Goal: Complete application form

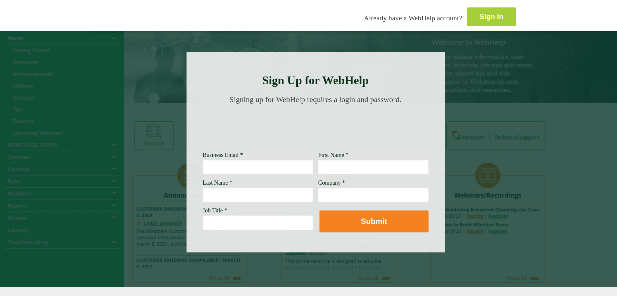
click at [479, 14] on strong "Sign In" at bounding box center [491, 17] width 24 height 8
click at [203, 170] on input "Business Email *" at bounding box center [258, 166] width 110 height 15
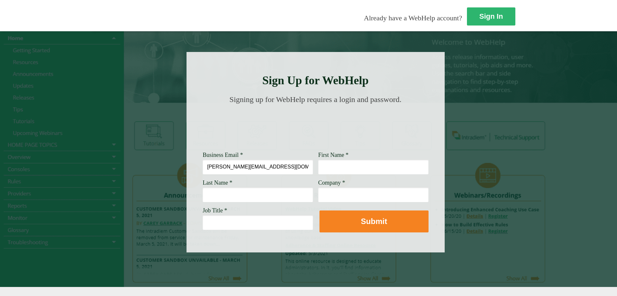
type input "[PERSON_NAME][EMAIL_ADDRESS][DOMAIN_NAME]"
click at [318, 173] on input "First Name *" at bounding box center [373, 166] width 110 height 15
type input "[PERSON_NAME]"
click at [203, 196] on input "Last Name *" at bounding box center [258, 194] width 110 height 15
type input "[PERSON_NAME]"
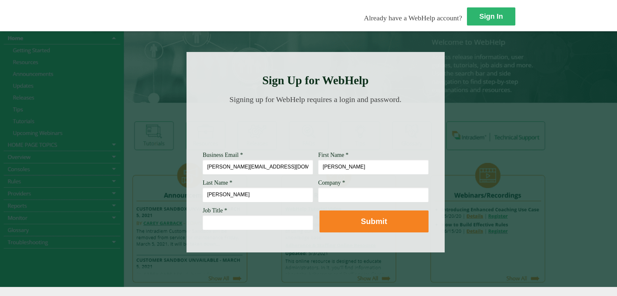
click at [318, 197] on input "Company *" at bounding box center [373, 194] width 110 height 15
type input "[PERSON_NAME] fargo"
click at [203, 227] on input "Job Title *" at bounding box center [258, 222] width 110 height 15
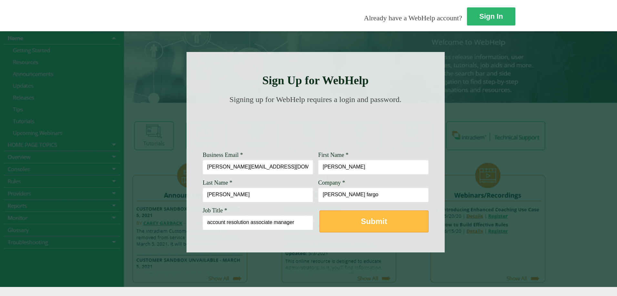
type input "account resolution associate manager"
click at [361, 218] on strong "Submit" at bounding box center [374, 221] width 26 height 9
click at [319, 221] on button "Submit" at bounding box center [373, 221] width 109 height 22
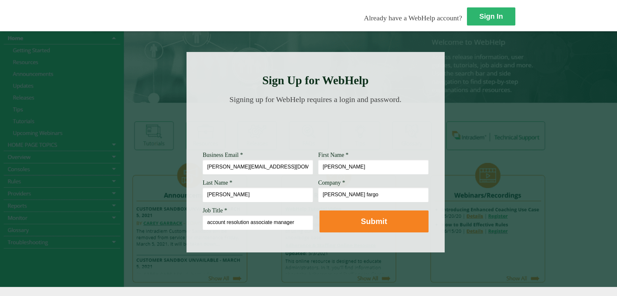
click at [318, 195] on input "[PERSON_NAME] fargo" at bounding box center [373, 194] width 110 height 15
drag, startPoint x: 251, startPoint y: 195, endPoint x: 264, endPoint y: 209, distance: 19.2
click at [318, 196] on input "[PERSON_NAME] fargo" at bounding box center [373, 194] width 110 height 15
type input "[PERSON_NAME] Fargo"
drag, startPoint x: 119, startPoint y: 195, endPoint x: 127, endPoint y: 198, distance: 8.8
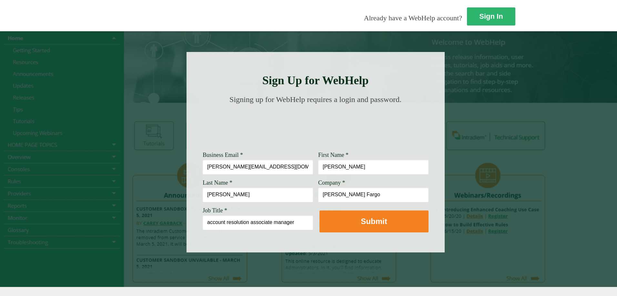
click at [203, 196] on input "[PERSON_NAME]" at bounding box center [258, 194] width 110 height 15
type input "[PERSON_NAME]"
drag, startPoint x: 234, startPoint y: 167, endPoint x: 243, endPoint y: 175, distance: 11.4
click at [318, 168] on input "[PERSON_NAME]" at bounding box center [373, 166] width 110 height 15
type input "[PERSON_NAME]"
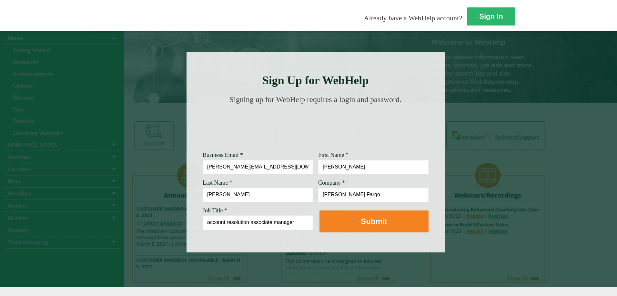
click at [203, 167] on input "[PERSON_NAME][EMAIL_ADDRESS][DOMAIN_NAME]" at bounding box center [258, 166] width 110 height 15
click at [203, 209] on span "Job Title *" at bounding box center [215, 210] width 25 height 6
click at [203, 215] on input "account resolution associate manager" at bounding box center [258, 222] width 110 height 15
click at [203, 209] on span "Job Title *" at bounding box center [215, 210] width 25 height 6
click at [203, 215] on input "account resolution associate manager" at bounding box center [258, 222] width 110 height 15
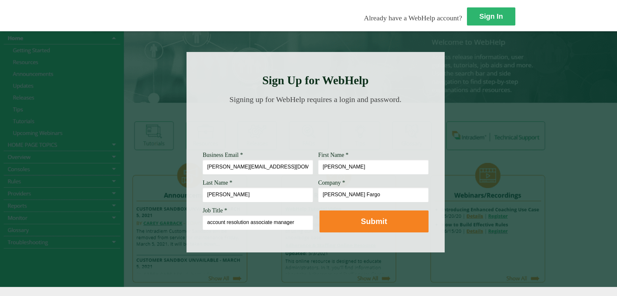
click at [203, 209] on span "Job Title *" at bounding box center [215, 210] width 25 height 6
click at [203, 215] on input "account resolution associate manager" at bounding box center [258, 222] width 110 height 15
drag, startPoint x: 120, startPoint y: 223, endPoint x: 135, endPoint y: 227, distance: 15.5
click at [203, 225] on input "account resolution associate manager" at bounding box center [258, 222] width 110 height 15
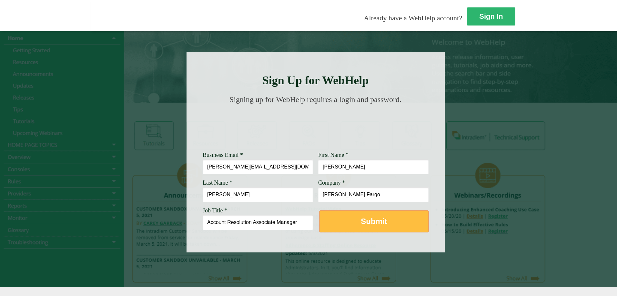
type input "Account Resolution Associate Manager"
click at [361, 221] on strong "Submit" at bounding box center [374, 221] width 26 height 9
drag, startPoint x: 263, startPoint y: 230, endPoint x: 253, endPoint y: 223, distance: 12.2
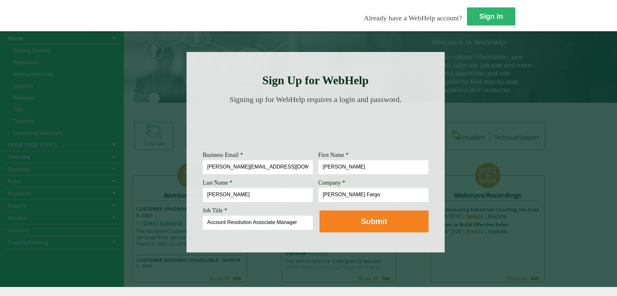
drag, startPoint x: 253, startPoint y: 223, endPoint x: 168, endPoint y: 129, distance: 126.3
click at [206, 129] on img at bounding box center [315, 126] width 218 height 32
